Goal: Task Accomplishment & Management: Complete application form

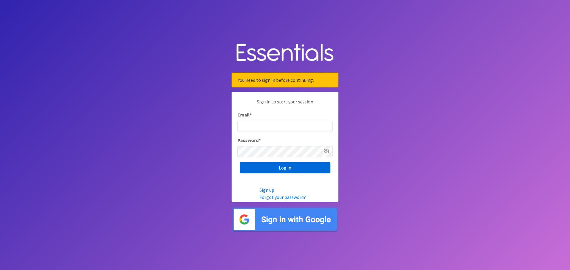
type input "[EMAIL_ADDRESS][DOMAIN_NAME]"
drag, startPoint x: 299, startPoint y: 169, endPoint x: 300, endPoint y: 165, distance: 4.0
click at [299, 169] on input "Log in" at bounding box center [285, 167] width 91 height 11
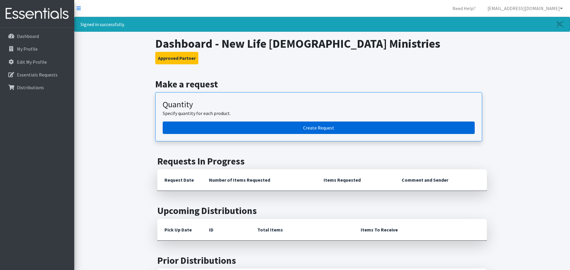
click at [287, 132] on link "Create Request" at bounding box center [319, 128] width 312 height 12
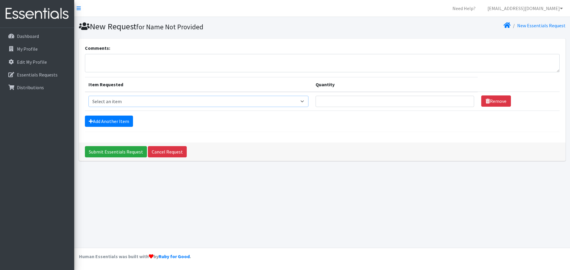
click at [301, 101] on select "Select an item Kids (Newborn) Kids (Size 1) Kids (Size 2) Kids (Size 3) Kids (S…" at bounding box center [198, 101] width 220 height 11
select select "13727"
click at [88, 96] on select "Select an item Kids (Newborn) Kids (Size 1) Kids (Size 2) Kids (Size 3) Kids (S…" at bounding box center [198, 101] width 220 height 11
click at [335, 103] on input "Quantity" at bounding box center [394, 101] width 158 height 11
type input "300"
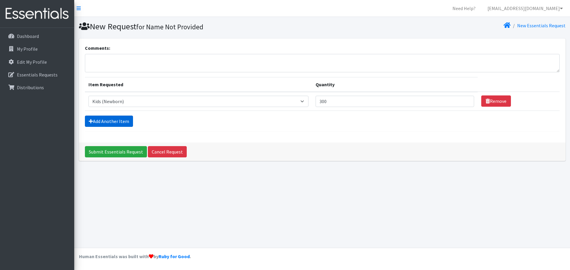
click at [115, 123] on link "Add Another Item" at bounding box center [109, 121] width 48 height 11
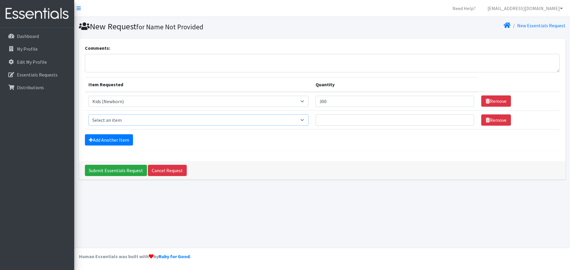
click at [302, 120] on select "Select an item Kids (Newborn) Kids (Size 1) Kids (Size 2) Kids (Size 3) Kids (S…" at bounding box center [198, 120] width 220 height 11
select select "13733"
click at [88, 115] on select "Select an item Kids (Newborn) Kids (Size 1) Kids (Size 2) Kids (Size 3) Kids (S…" at bounding box center [198, 120] width 220 height 11
click at [326, 123] on input "Quantity" at bounding box center [394, 120] width 158 height 11
type input "150"
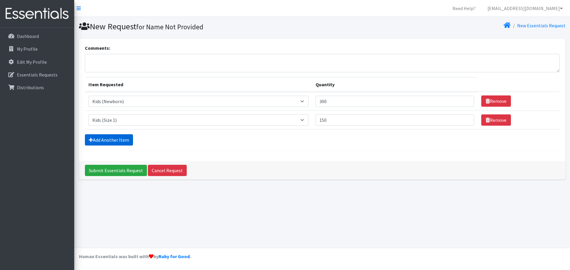
click at [124, 140] on link "Add Another Item" at bounding box center [109, 139] width 48 height 11
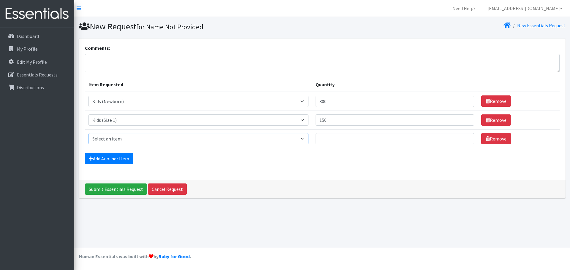
click at [302, 139] on select "Select an item Kids (Newborn) Kids (Size 1) Kids (Size 2) Kids (Size 3) Kids (S…" at bounding box center [198, 138] width 220 height 11
select select "13728"
click at [88, 133] on select "Select an item Kids (Newborn) Kids (Size 1) Kids (Size 2) Kids (Size 3) Kids (S…" at bounding box center [198, 138] width 220 height 11
click at [331, 141] on input "Quantity" at bounding box center [394, 138] width 158 height 11
type input "300"
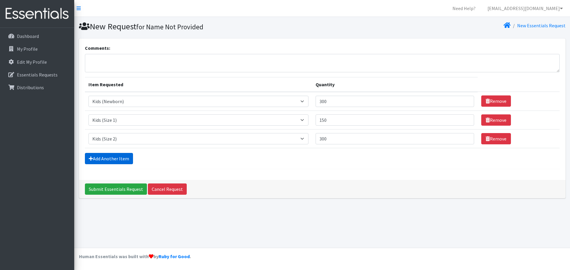
click at [123, 162] on link "Add Another Item" at bounding box center [109, 158] width 48 height 11
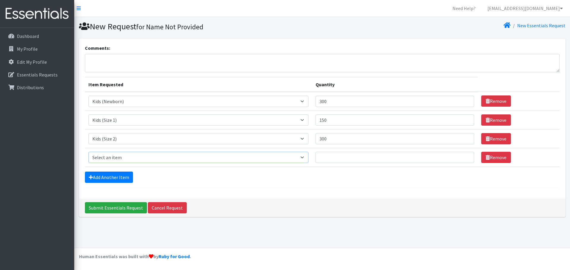
click at [302, 158] on select "Select an item Kids (Newborn) Kids (Size 1) Kids (Size 2) Kids (Size 3) Kids (S…" at bounding box center [198, 157] width 220 height 11
select select "13726"
click at [88, 152] on select "Select an item Kids (Newborn) Kids (Size 1) Kids (Size 2) Kids (Size 3) Kids (S…" at bounding box center [198, 157] width 220 height 11
click at [337, 158] on input "Quantity" at bounding box center [394, 157] width 158 height 11
type input "200"
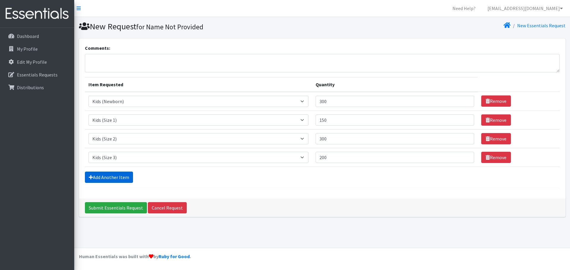
click at [114, 181] on link "Add Another Item" at bounding box center [109, 177] width 48 height 11
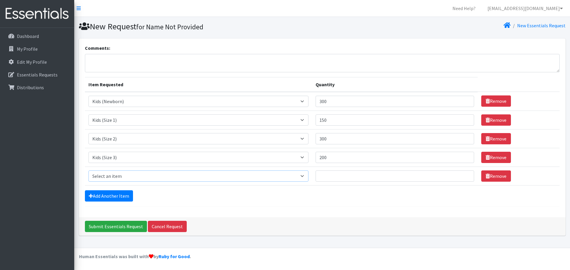
click at [300, 176] on select "Select an item Kids (Newborn) Kids (Size 1) Kids (Size 2) Kids (Size 3) Kids (S…" at bounding box center [198, 176] width 220 height 11
select select "13725"
click at [88, 171] on select "Select an item Kids (Newborn) Kids (Size 1) Kids (Size 2) Kids (Size 3) Kids (S…" at bounding box center [198, 176] width 220 height 11
click at [323, 177] on input "Quantity" at bounding box center [394, 176] width 158 height 11
type input "750"
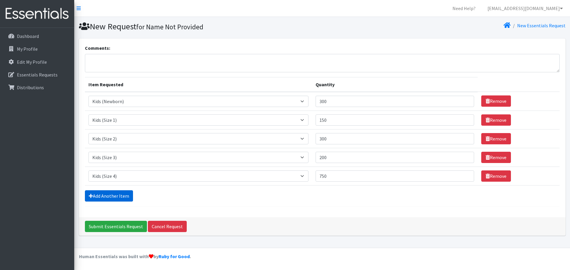
click at [107, 198] on link "Add Another Item" at bounding box center [109, 196] width 48 height 11
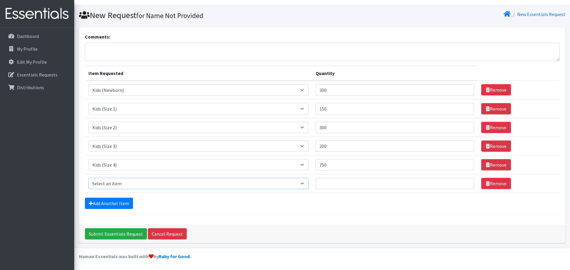
click at [301, 184] on select "Select an item Kids (Newborn) Kids (Size 1) Kids (Size 2) Kids (Size 3) Kids (S…" at bounding box center [198, 183] width 220 height 11
select select "13713"
click at [88, 178] on select "Select an item Kids (Newborn) Kids (Size 1) Kids (Size 2) Kids (Size 3) Kids (S…" at bounding box center [198, 183] width 220 height 11
click at [331, 185] on input "Quantity" at bounding box center [394, 183] width 158 height 11
type input "1100"
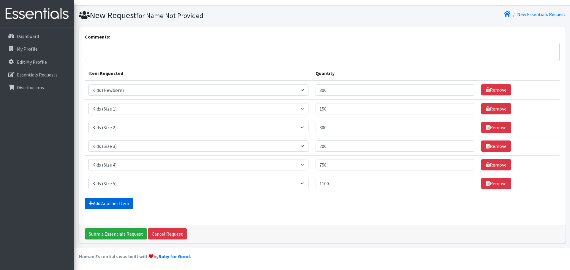
click at [107, 204] on link "Add Another Item" at bounding box center [109, 203] width 48 height 11
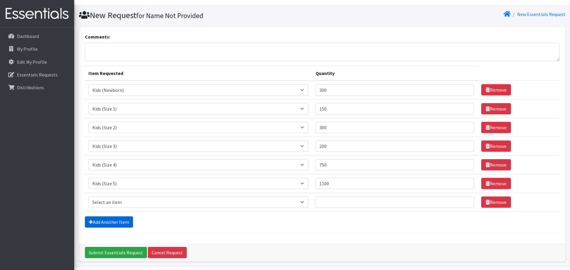
scroll to position [30, 0]
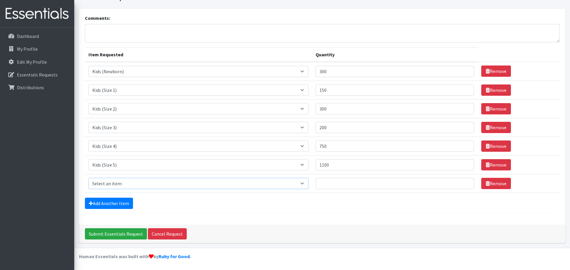
click at [301, 185] on select "Select an item Kids (Newborn) Kids (Size 1) Kids (Size 2) Kids (Size 3) Kids (S…" at bounding box center [198, 183] width 220 height 11
select select "13708"
click at [88, 178] on select "Select an item Kids (Newborn) Kids (Size 1) Kids (Size 2) Kids (Size 3) Kids (S…" at bounding box center [198, 183] width 220 height 11
click at [334, 184] on input "Quantity" at bounding box center [394, 183] width 158 height 11
type input "850"
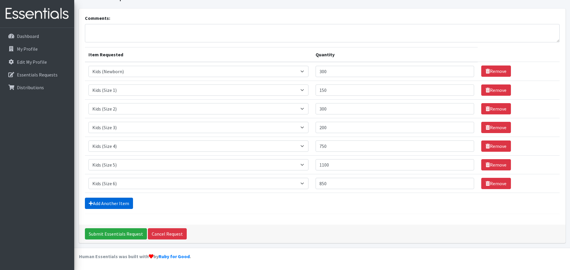
click at [113, 205] on link "Add Another Item" at bounding box center [109, 203] width 48 height 11
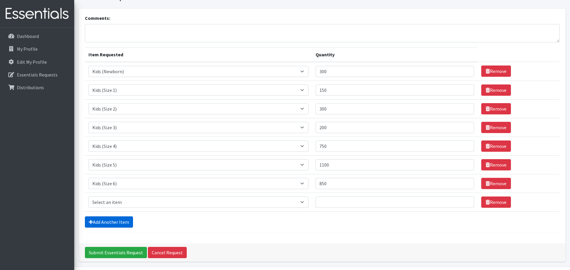
scroll to position [49, 0]
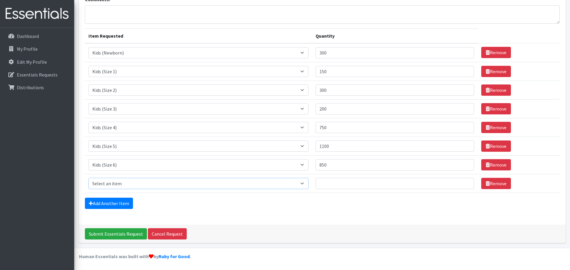
click at [300, 185] on select "Select an item Kids (Newborn) Kids (Size 1) Kids (Size 2) Kids (Size 3) Kids (S…" at bounding box center [198, 183] width 220 height 11
select select "13729"
click at [88, 178] on select "Select an item Kids (Newborn) Kids (Size 1) Kids (Size 2) Kids (Size 3) Kids (S…" at bounding box center [198, 183] width 220 height 11
click at [325, 183] on input "Quantity" at bounding box center [394, 183] width 158 height 11
type input "850"
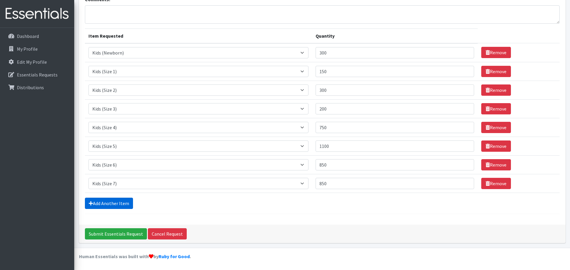
click at [128, 204] on link "Add Another Item" at bounding box center [109, 203] width 48 height 11
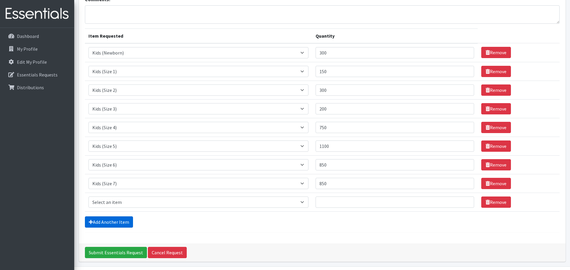
scroll to position [67, 0]
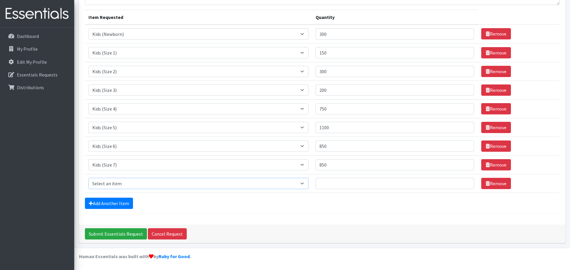
click at [301, 183] on select "Select an item Kids (Newborn) Kids (Size 1) Kids (Size 2) Kids (Size 3) Kids (S…" at bounding box center [198, 183] width 220 height 11
select select "13732"
click at [88, 178] on select "Select an item Kids (Newborn) Kids (Size 1) Kids (Size 2) Kids (Size 3) Kids (S…" at bounding box center [198, 183] width 220 height 11
click at [334, 184] on input "Quantity" at bounding box center [394, 183] width 158 height 11
type input "450"
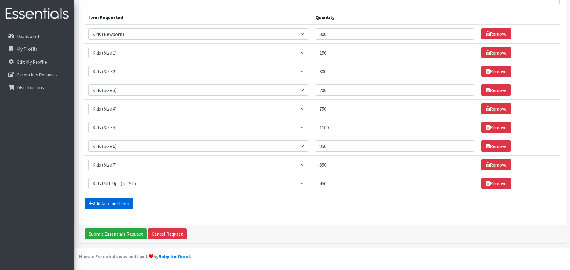
click at [124, 204] on link "Add Another Item" at bounding box center [109, 203] width 48 height 11
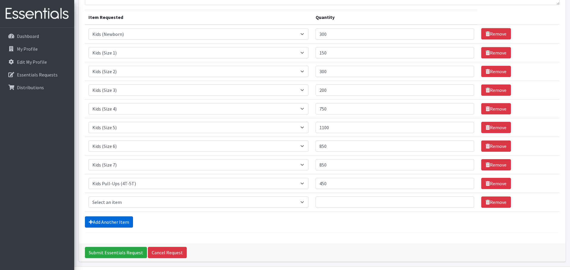
scroll to position [86, 0]
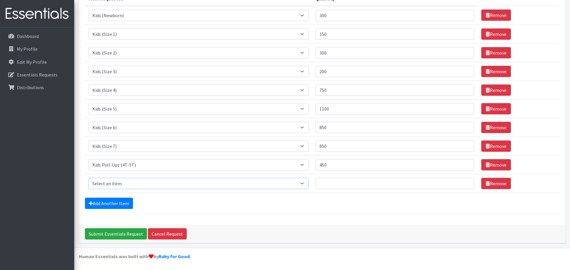
click at [300, 185] on select "Select an item Kids (Newborn) Kids (Size 1) Kids (Size 2) Kids (Size 3) Kids (S…" at bounding box center [198, 183] width 220 height 11
select select "13701"
click at [88, 178] on select "Select an item Kids (Newborn) Kids (Size 1) Kids (Size 2) Kids (Size 3) Kids (S…" at bounding box center [198, 183] width 220 height 11
click at [329, 187] on input "Quantity" at bounding box center [394, 183] width 158 height 11
type input "100"
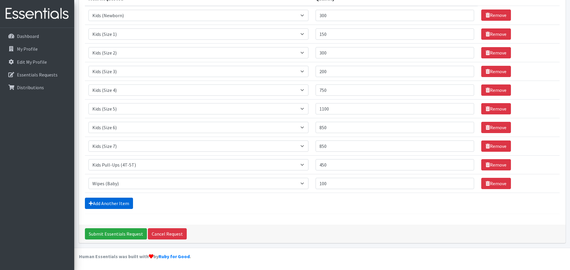
click at [113, 206] on link "Add Another Item" at bounding box center [109, 203] width 48 height 11
click at [302, 184] on select "Select an item Kids (Newborn) Kids (Size 1) Kids (Size 2) Kids (Size 3) Kids (S…" at bounding box center [198, 183] width 220 height 11
select select "14446"
click at [88, 178] on select "Select an item Kids (Newborn) Kids (Size 1) Kids (Size 2) Kids (Size 3) Kids (S…" at bounding box center [198, 183] width 220 height 11
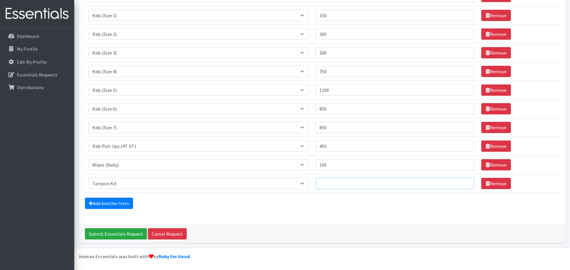
click at [323, 183] on input "Quantity" at bounding box center [394, 183] width 158 height 11
type input "50"
click at [118, 206] on link "Add Another Item" at bounding box center [109, 203] width 48 height 11
click at [302, 184] on select "Select an item Kids (Newborn) Kids (Size 1) Kids (Size 2) Kids (Size 3) Kids (S…" at bounding box center [198, 183] width 220 height 11
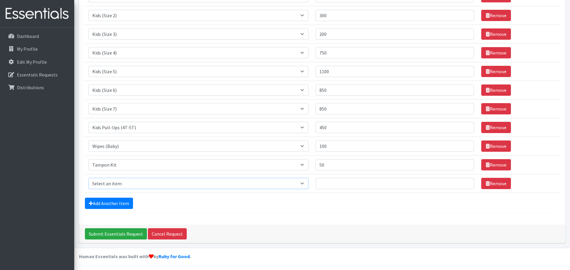
select select "14445"
click at [88, 178] on select "Select an item Kids (Newborn) Kids (Size 1) Kids (Size 2) Kids (Size 3) Kids (S…" at bounding box center [198, 183] width 220 height 11
click at [328, 188] on input "Quantity" at bounding box center [394, 183] width 158 height 11
type input "50"
click at [113, 205] on link "Add Another Item" at bounding box center [109, 203] width 48 height 11
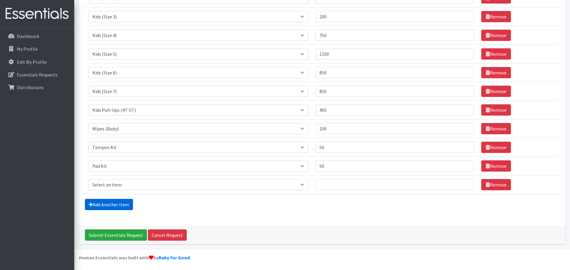
scroll to position [142, 0]
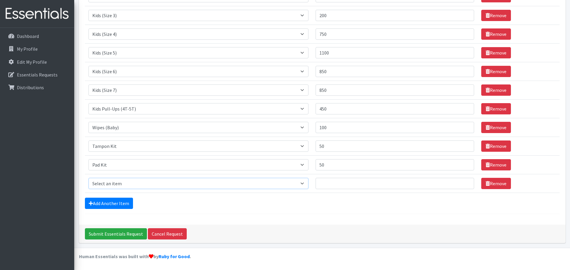
click at [300, 184] on select "Select an item Kids (Newborn) Kids (Size 1) Kids (Size 2) Kids (Size 3) Kids (S…" at bounding box center [198, 183] width 220 height 11
select select "14447"
click at [88, 178] on select "Select an item Kids (Newborn) Kids (Size 1) Kids (Size 2) Kids (Size 3) Kids (S…" at bounding box center [198, 183] width 220 height 11
click at [334, 185] on input "Quantity" at bounding box center [394, 183] width 158 height 11
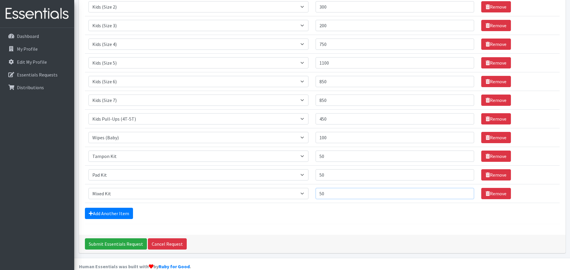
scroll to position [139, 0]
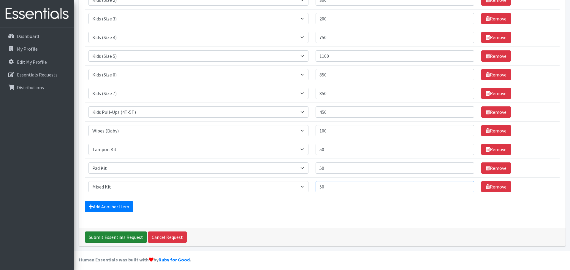
type input "50"
click at [128, 240] on input "Submit Essentials Request" at bounding box center [116, 237] width 62 height 11
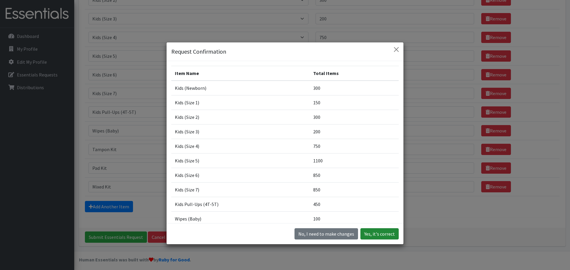
click at [372, 235] on button "Yes, it's correct" at bounding box center [379, 234] width 38 height 11
